Goal: Information Seeking & Learning: Find contact information

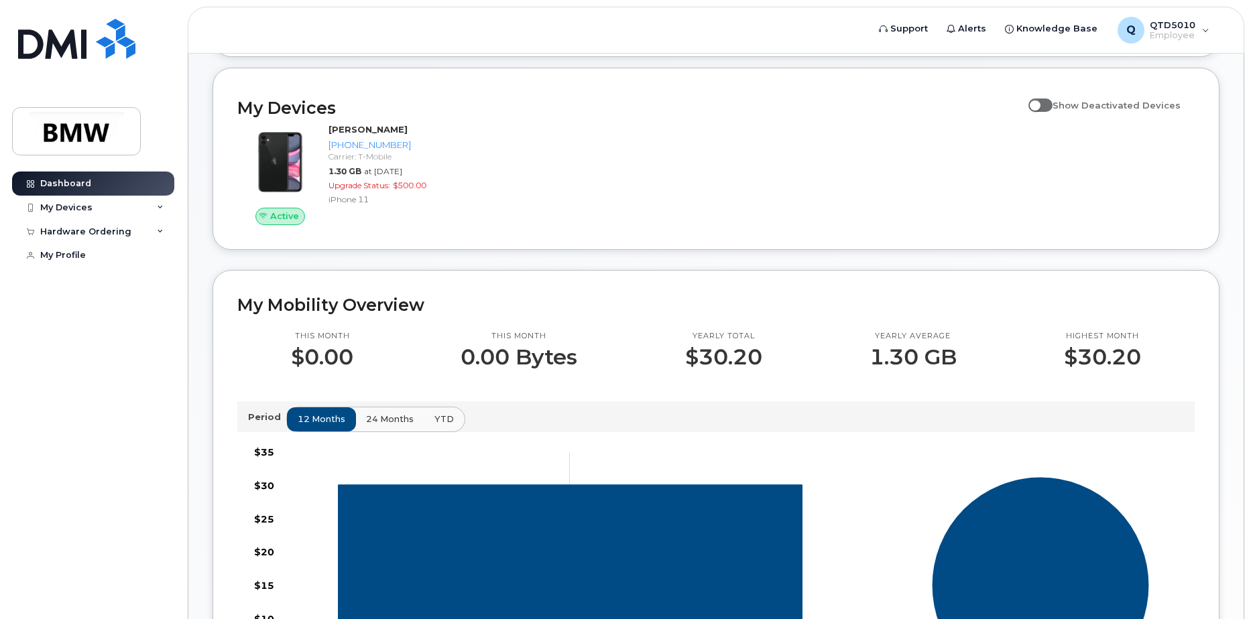
scroll to position [134, 0]
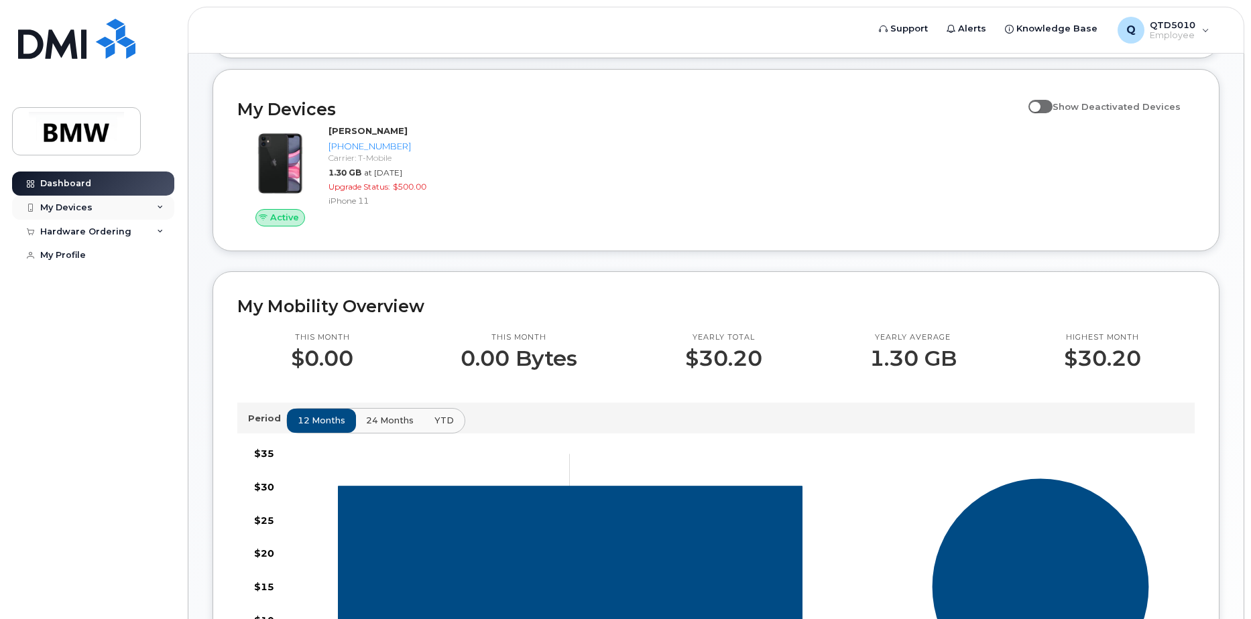
click at [95, 206] on div "My Devices" at bounding box center [93, 208] width 162 height 24
click at [107, 265] on div "([PERSON_NAME])" at bounding box center [123, 270] width 82 height 12
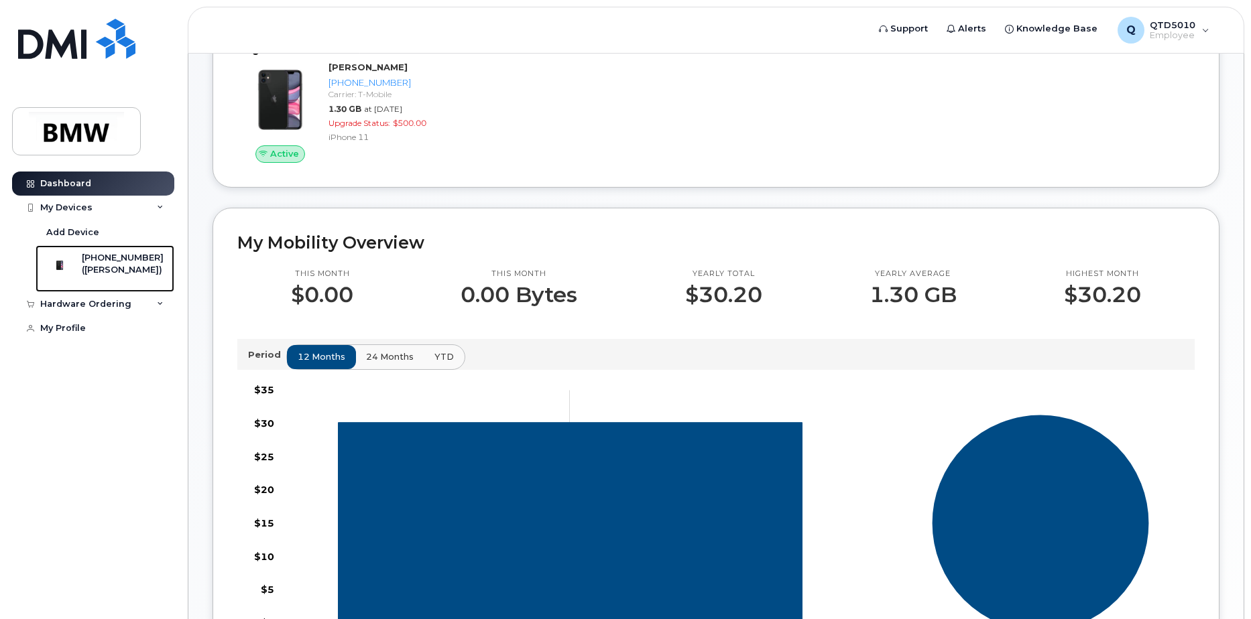
scroll to position [385, 0]
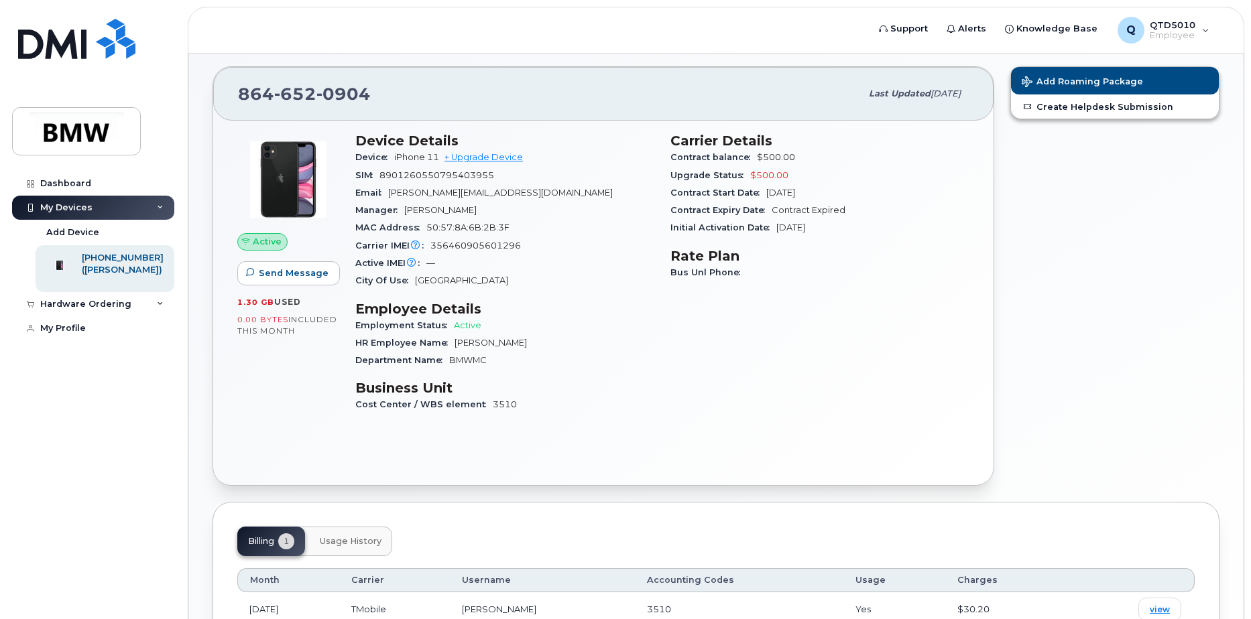
scroll to position [9, 0]
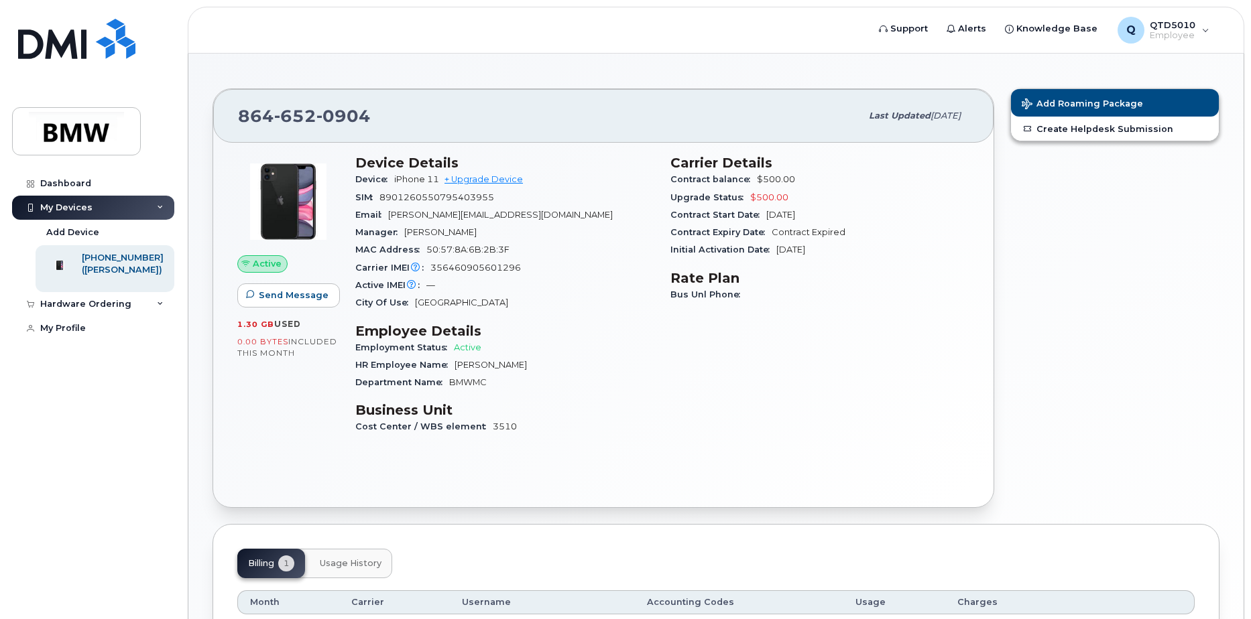
click at [312, 120] on span "652" at bounding box center [295, 116] width 42 height 20
click at [371, 107] on div "864 652 0904" at bounding box center [549, 116] width 623 height 28
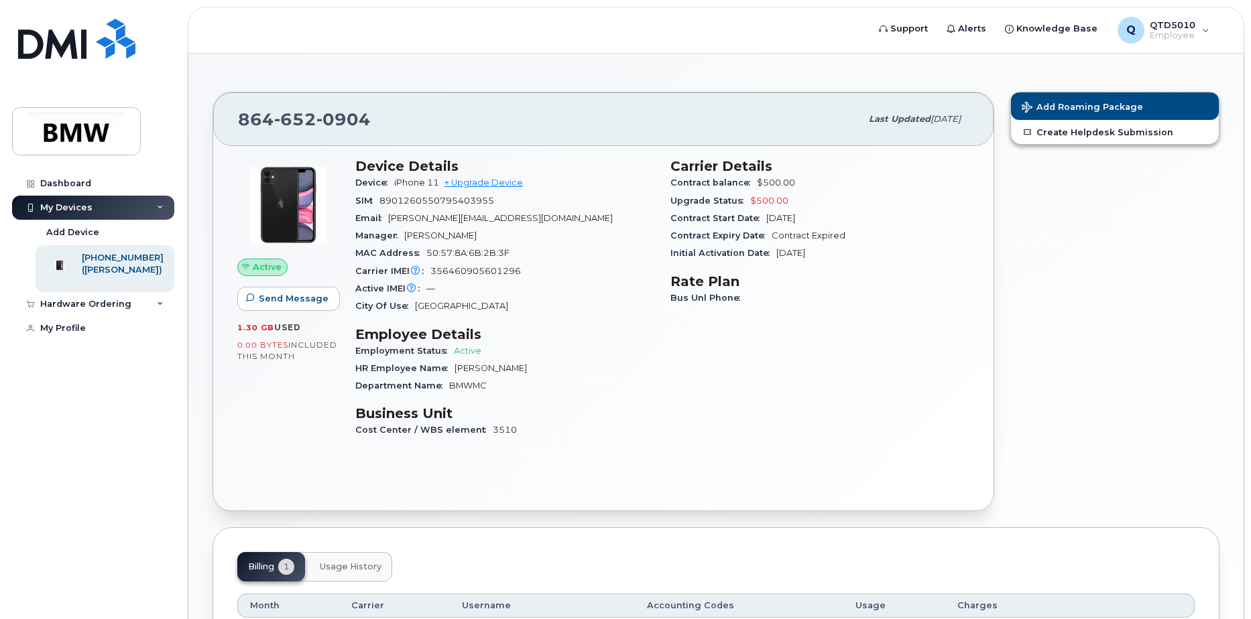
scroll to position [0, 0]
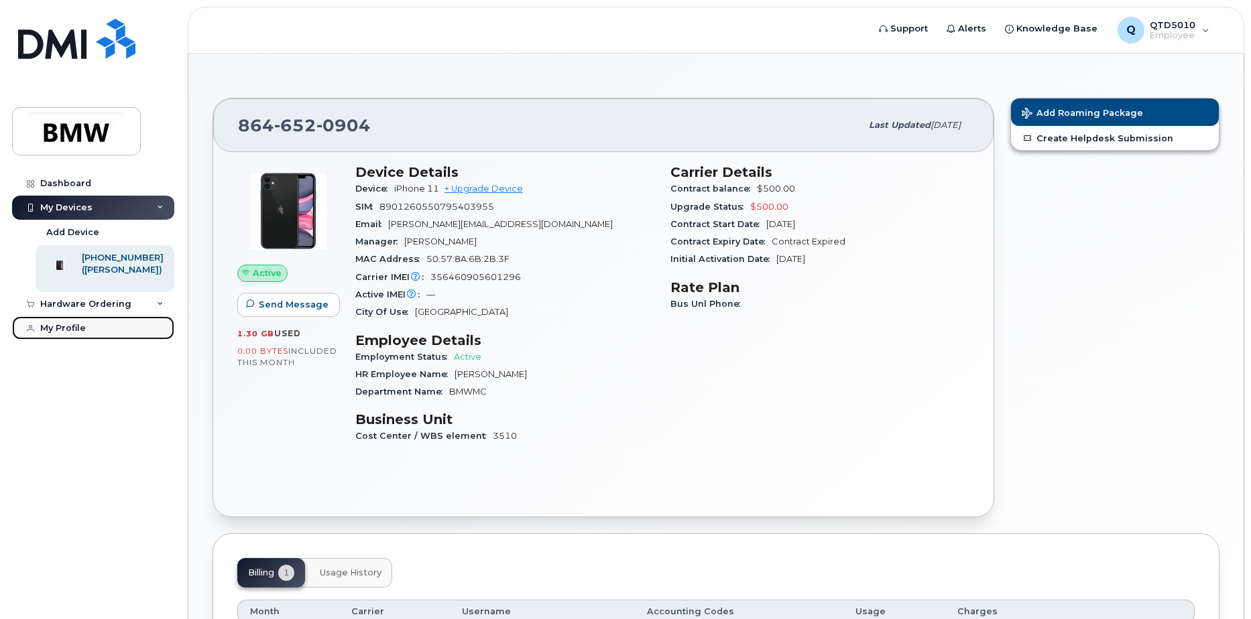
click at [74, 334] on div "My Profile" at bounding box center [63, 328] width 46 height 11
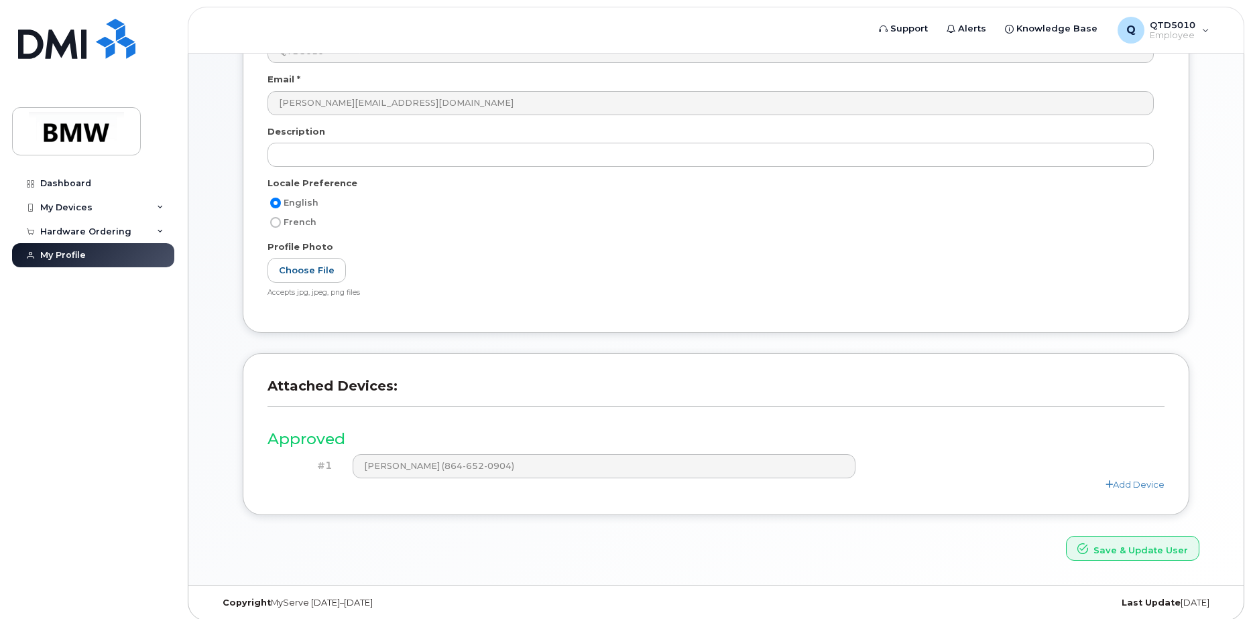
scroll to position [177, 0]
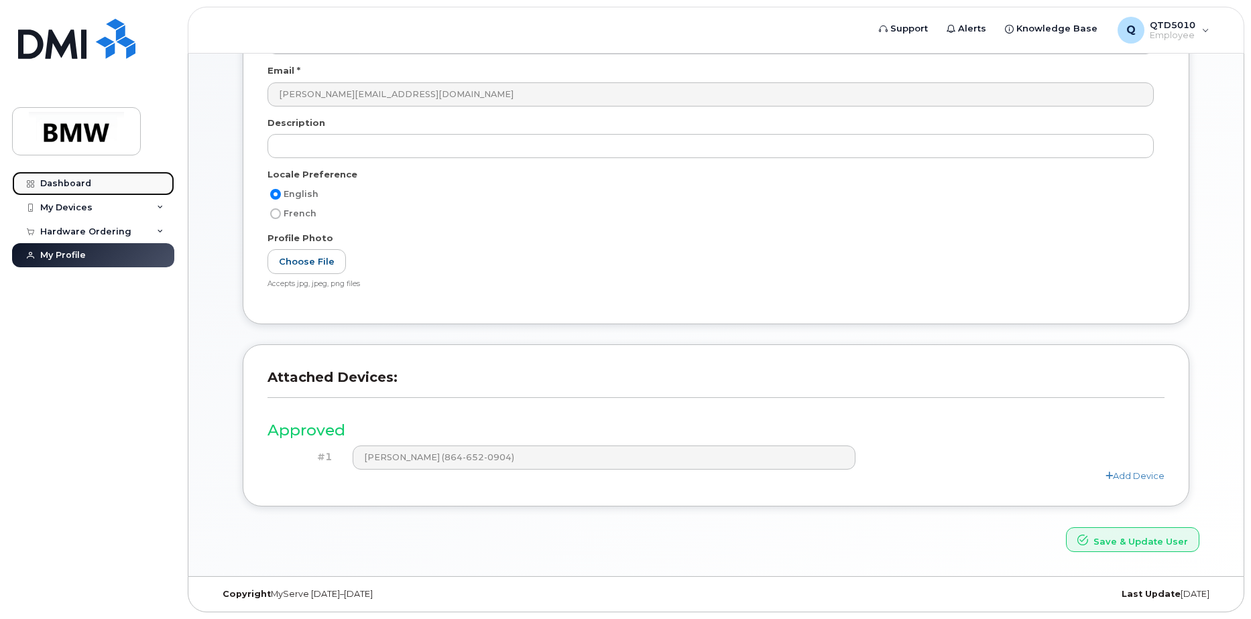
click at [64, 184] on div "Dashboard" at bounding box center [65, 183] width 51 height 11
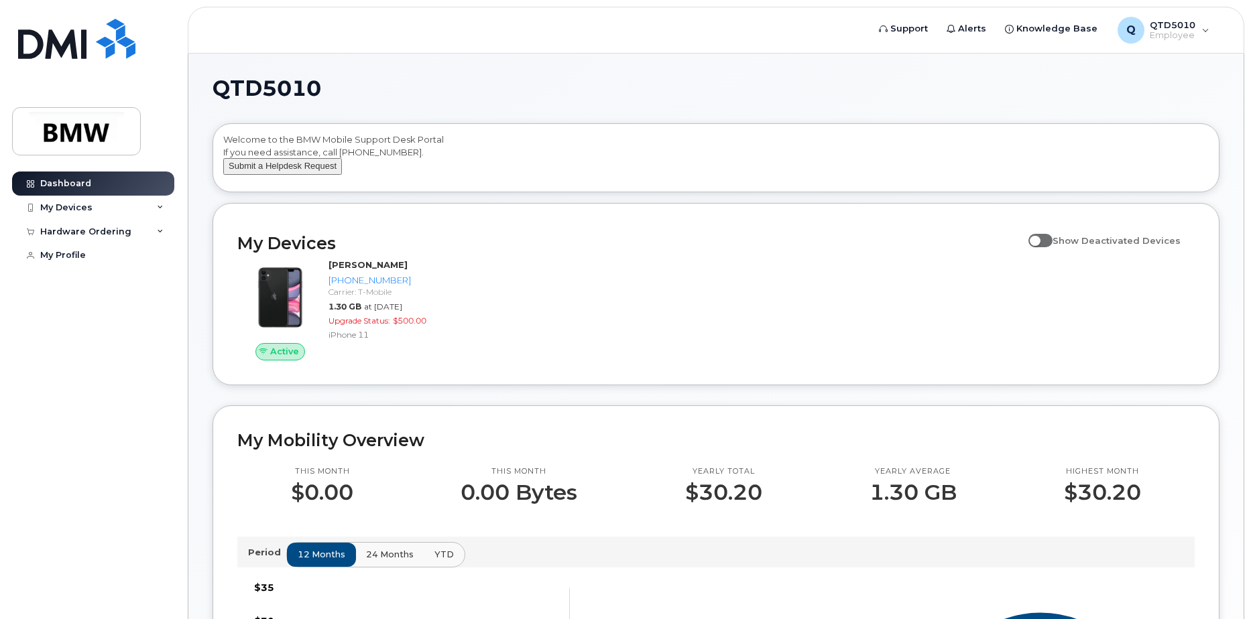
click at [264, 175] on button "Submit a Helpdesk Request" at bounding box center [282, 166] width 119 height 17
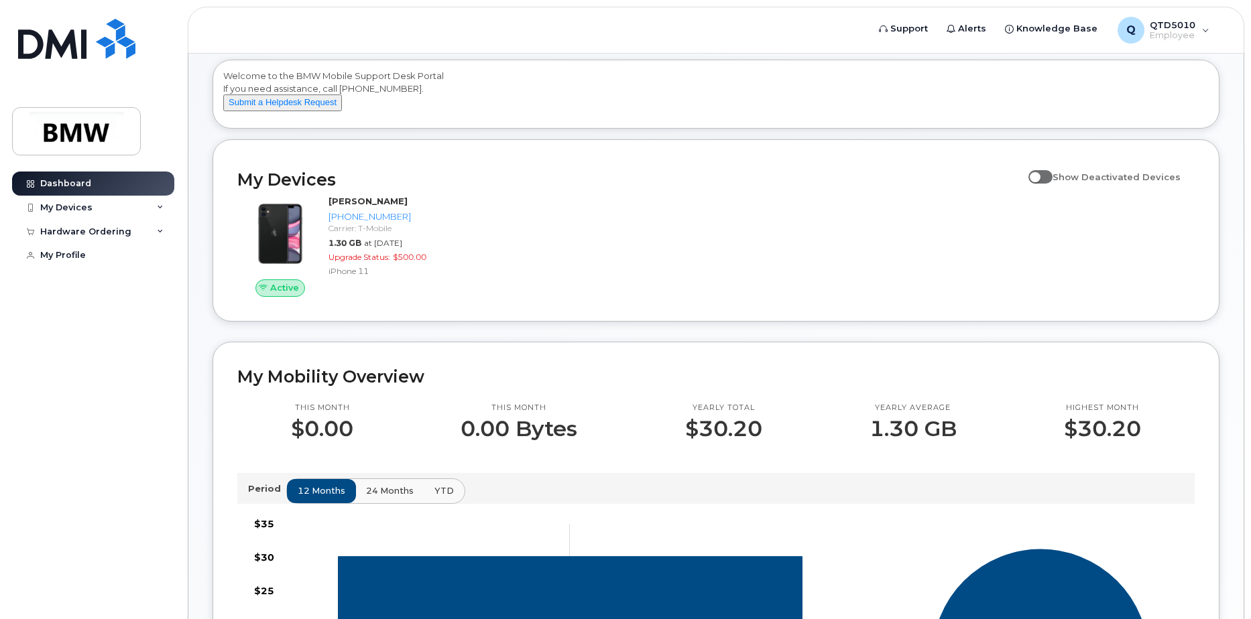
scroll to position [67, 0]
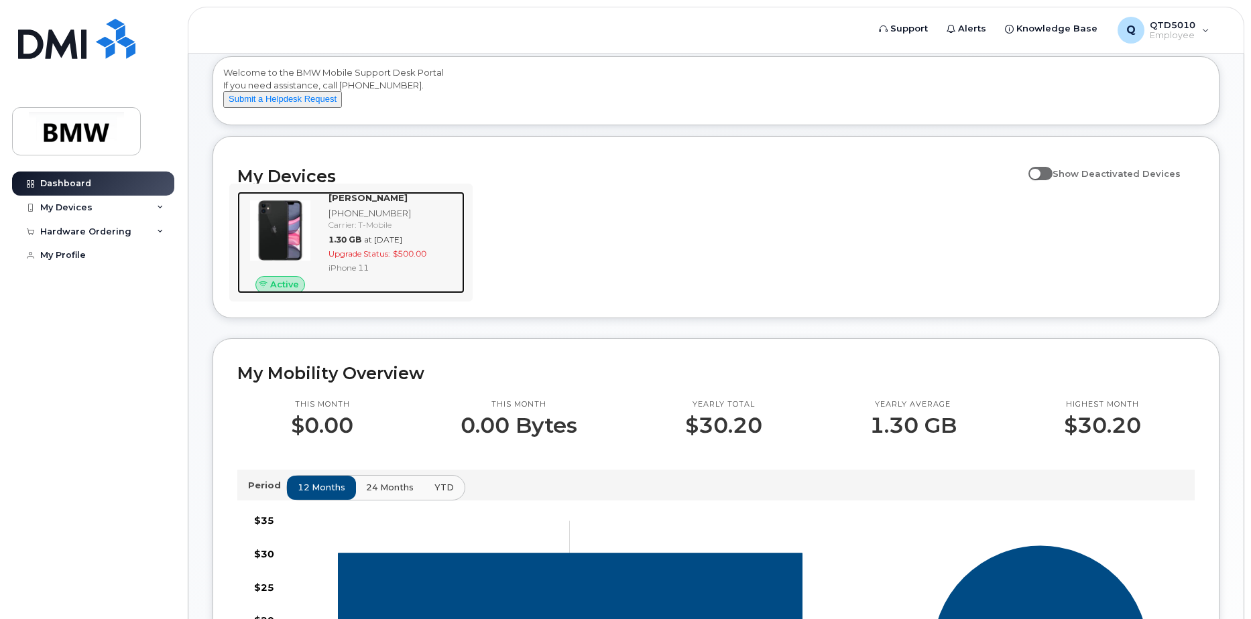
click at [377, 220] on div "[PHONE_NUMBER]" at bounding box center [393, 213] width 131 height 13
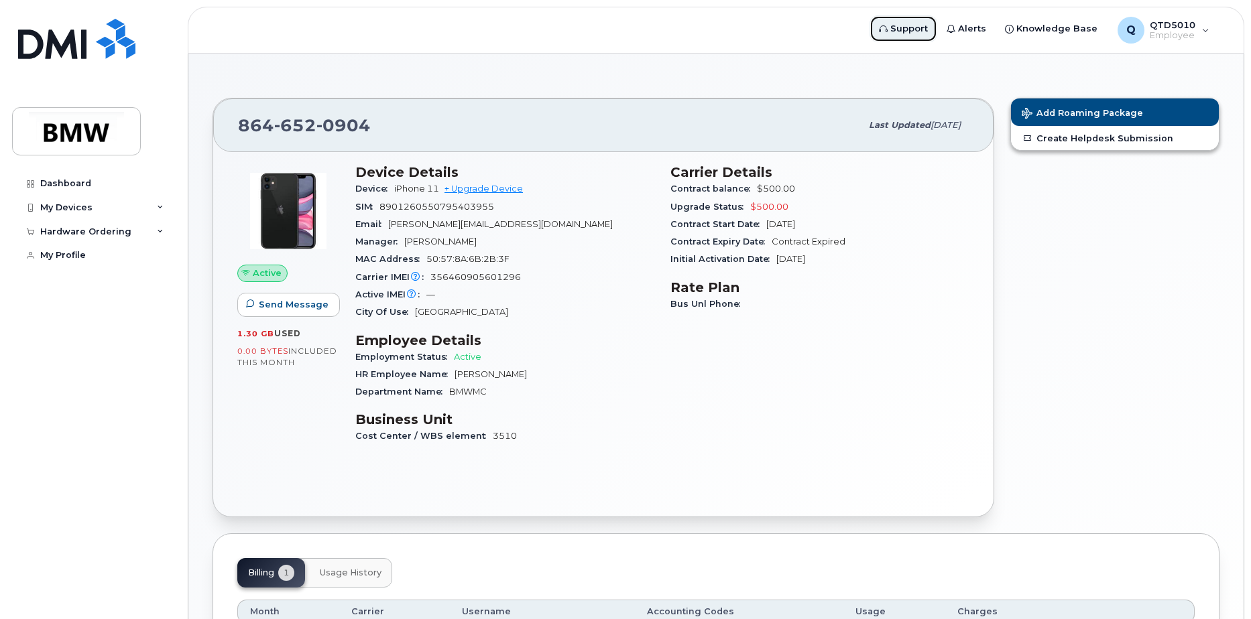
click at [910, 30] on span "Support" at bounding box center [909, 28] width 38 height 13
click at [1052, 30] on span "Knowledge Base" at bounding box center [1056, 28] width 81 height 13
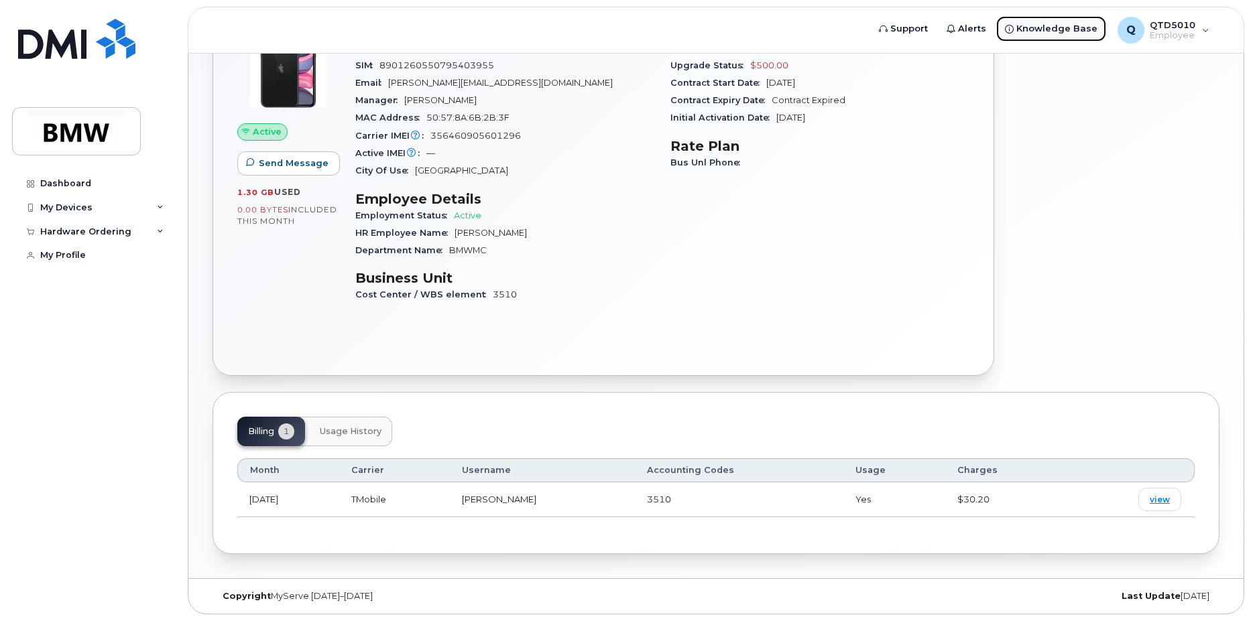
scroll to position [143, 0]
